Goal: Check status: Check status

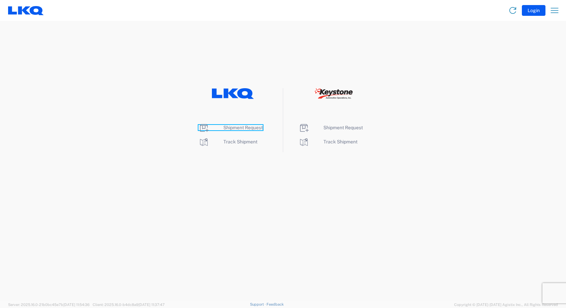
click at [253, 129] on span "Shipment Request" at bounding box center [242, 127] width 39 height 5
click at [232, 143] on span "Track Shipment" at bounding box center [240, 141] width 34 height 5
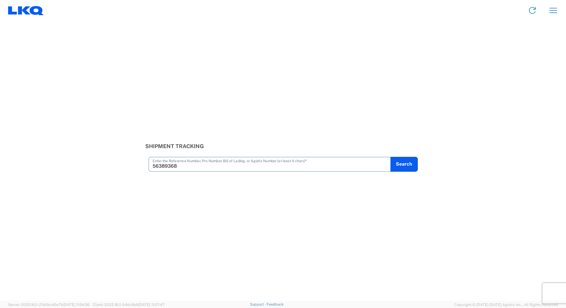
type input "56389368"
